Goal: Complete application form

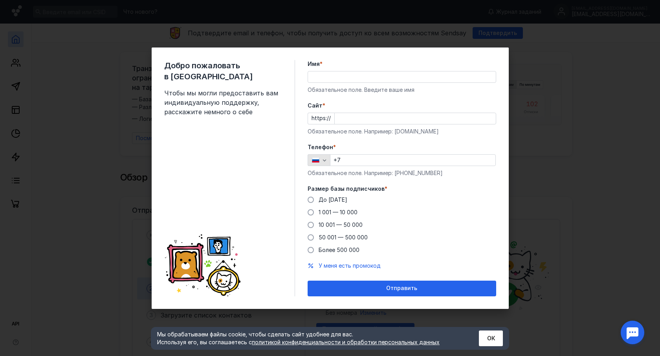
click at [325, 160] on icon "button" at bounding box center [324, 160] width 6 height 6
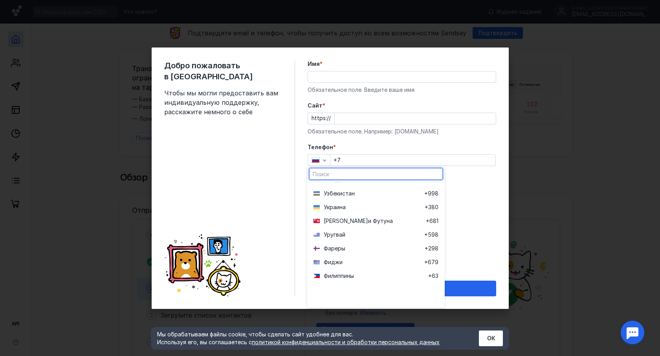
scroll to position [2931, 0]
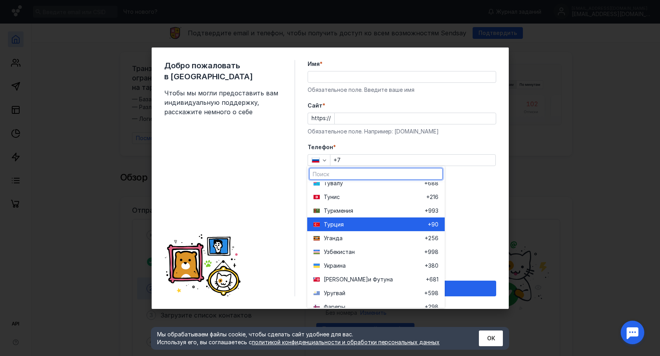
click at [348, 224] on div "Ту рция" at bounding box center [376, 225] width 104 height 8
type input "+90"
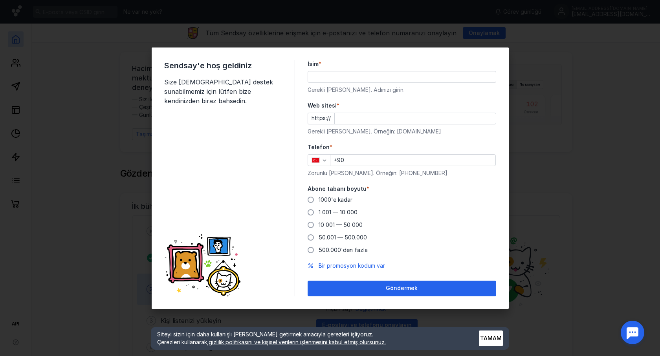
click at [346, 79] on input "İsim *" at bounding box center [402, 77] width 188 height 11
type input "[PERSON_NAME]"
type input "[DOMAIN_NAME]"
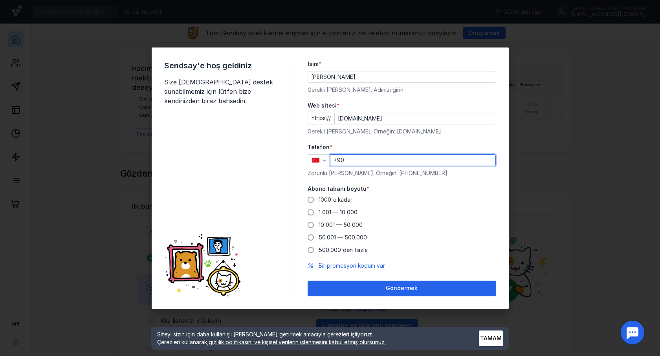
click at [361, 158] on input "+90" at bounding box center [413, 160] width 165 height 11
type input "[PHONE_NUMBER]"
click at [312, 198] on span at bounding box center [311, 200] width 6 height 6
click at [0, 0] on input "1000'e kadar" at bounding box center [0, 0] width 0 height 0
click at [311, 209] on span at bounding box center [311, 212] width 6 height 6
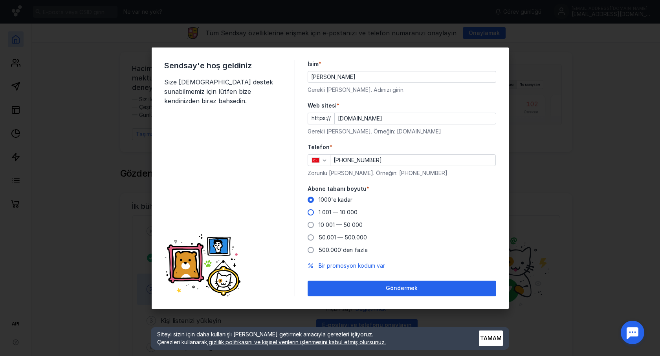
click at [0, 0] on input "1 001 — 10 000" at bounding box center [0, 0] width 0 height 0
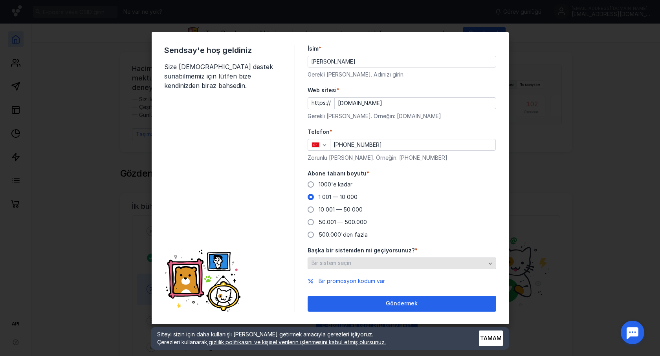
click at [387, 265] on div "Bir sistem seçin" at bounding box center [399, 263] width 178 height 7
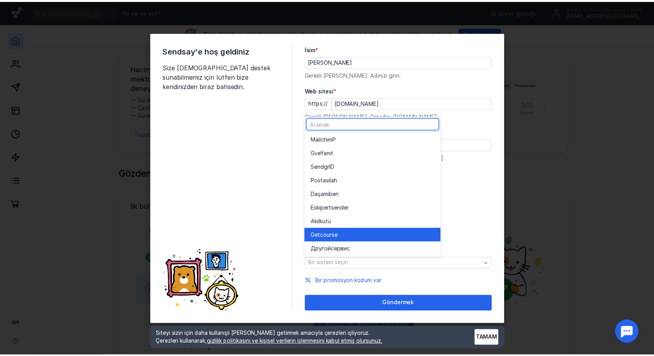
scroll to position [0, 0]
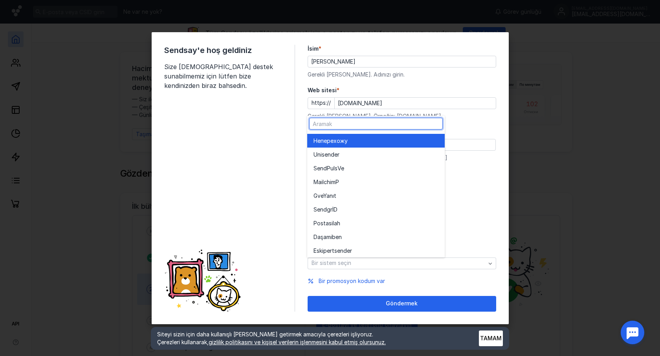
click at [343, 139] on span "перехожу" at bounding box center [334, 141] width 27 height 8
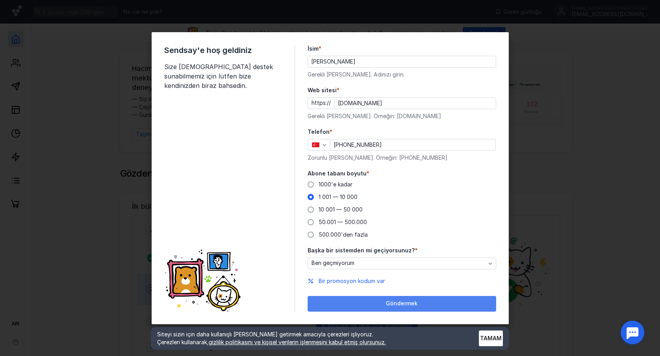
click at [387, 303] on font "Göndermek" at bounding box center [402, 303] width 32 height 7
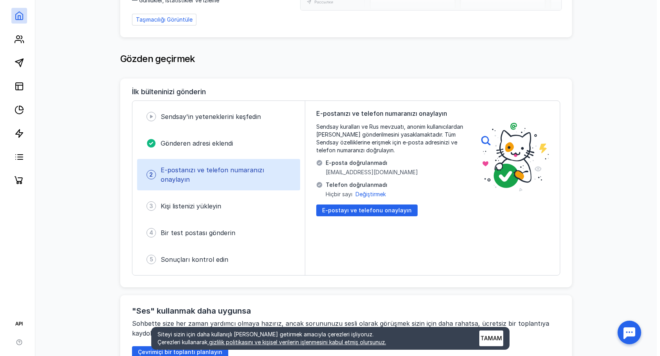
scroll to position [118, 0]
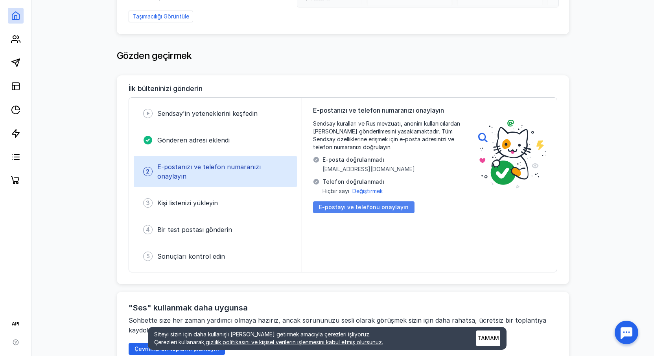
click at [360, 209] on font "E-postayı ve telefonu onaylayın" at bounding box center [364, 207] width 90 height 7
